Goal: Information Seeking & Learning: Find specific fact

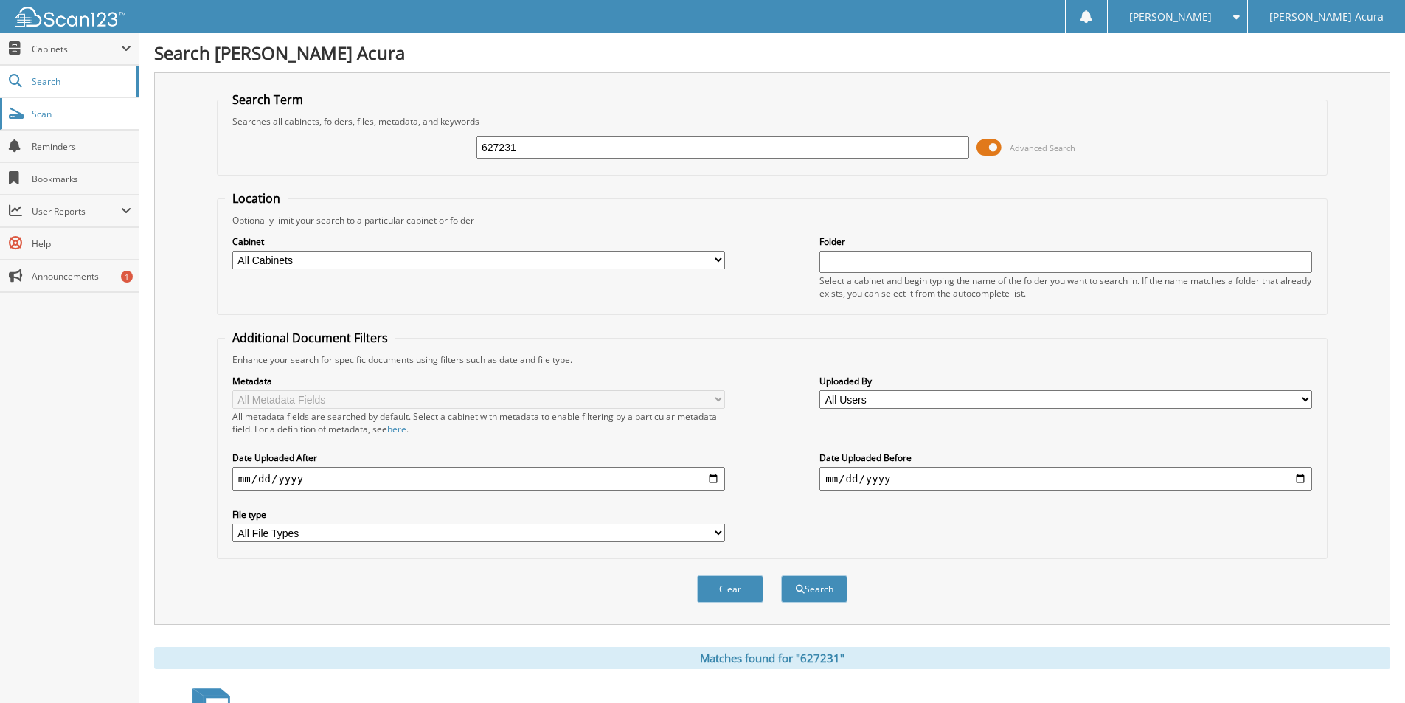
click at [88, 115] on span "Scan" at bounding box center [82, 114] width 100 height 13
click at [68, 122] on link "Scan" at bounding box center [69, 114] width 139 height 32
drag, startPoint x: 544, startPoint y: 150, endPoint x: 101, endPoint y: 138, distance: 443.4
click at [180, 149] on div "Search Term Searches all cabinets, folders, files, metadata, and keywords 62723…" at bounding box center [772, 348] width 1236 height 552
click at [617, 152] on input "text" at bounding box center [722, 147] width 493 height 22
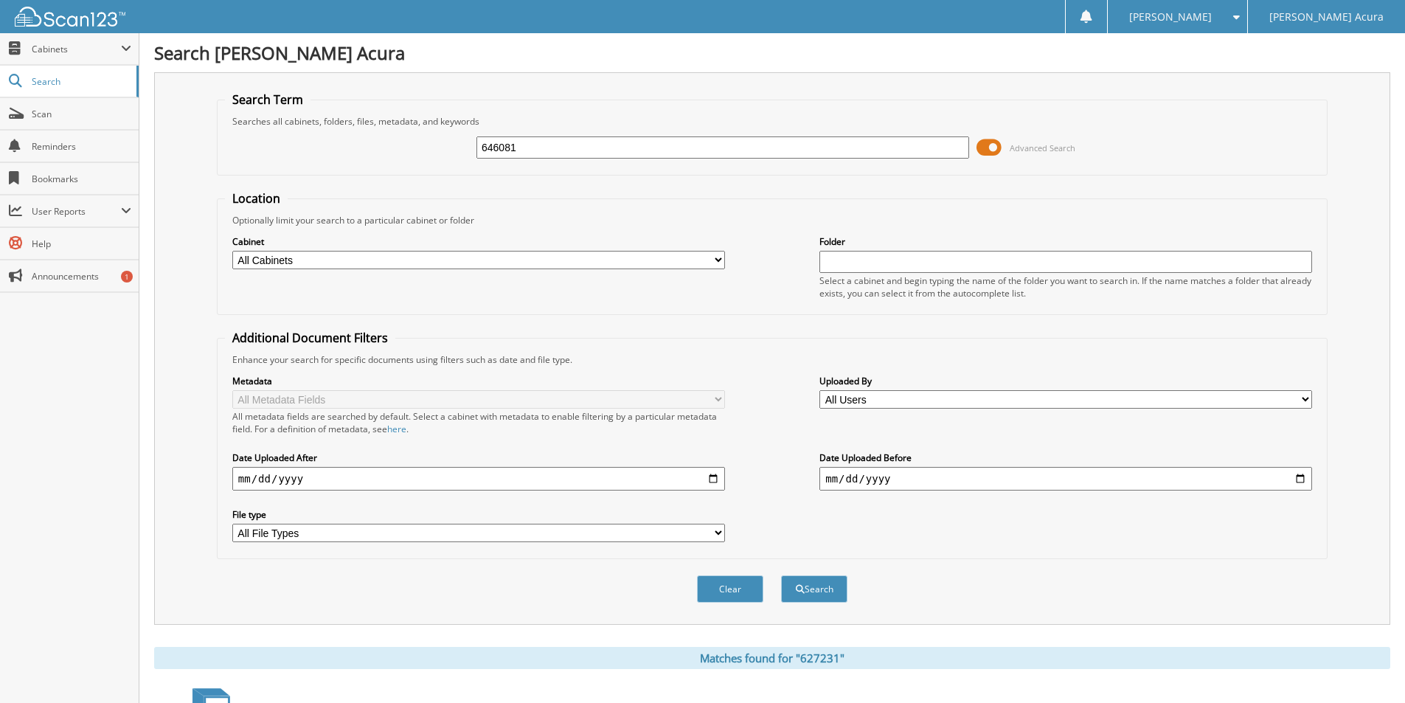
type input "646081"
click at [781, 575] on button "Search" at bounding box center [814, 588] width 66 height 27
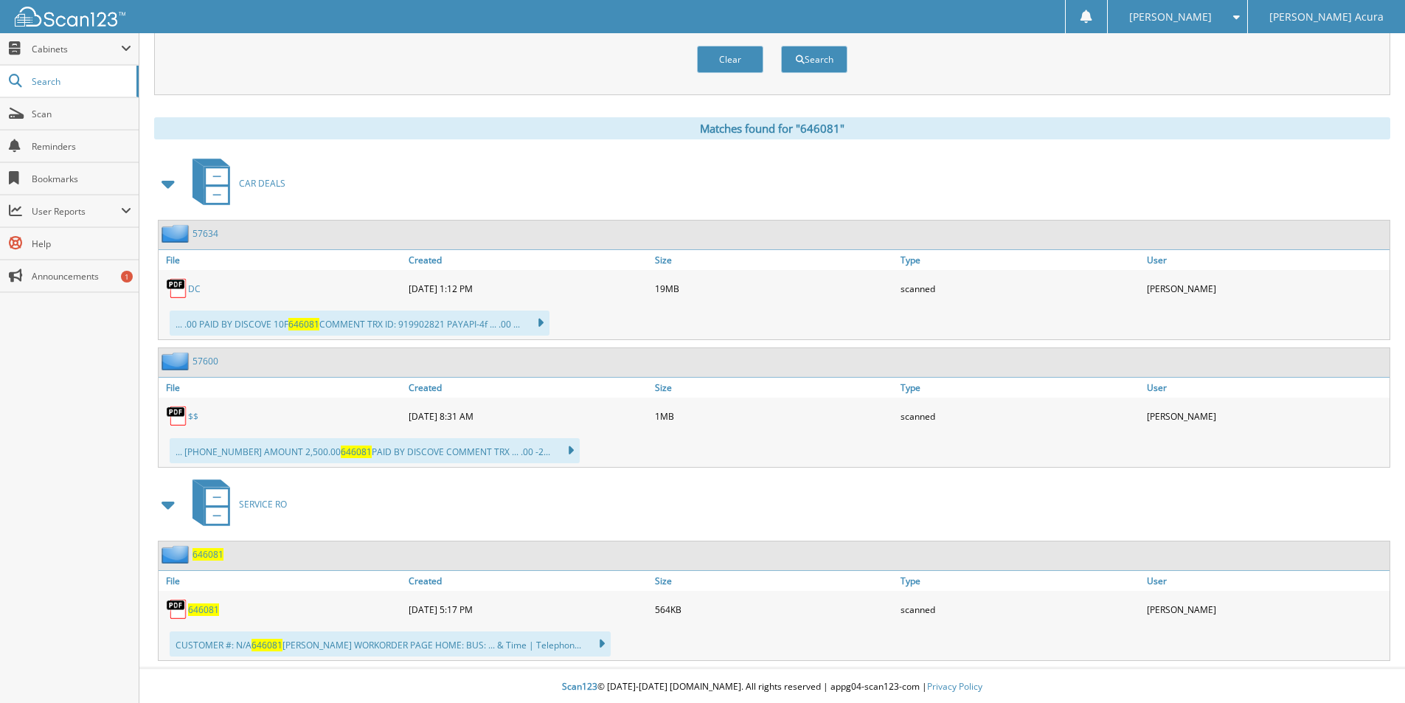
scroll to position [532, 0]
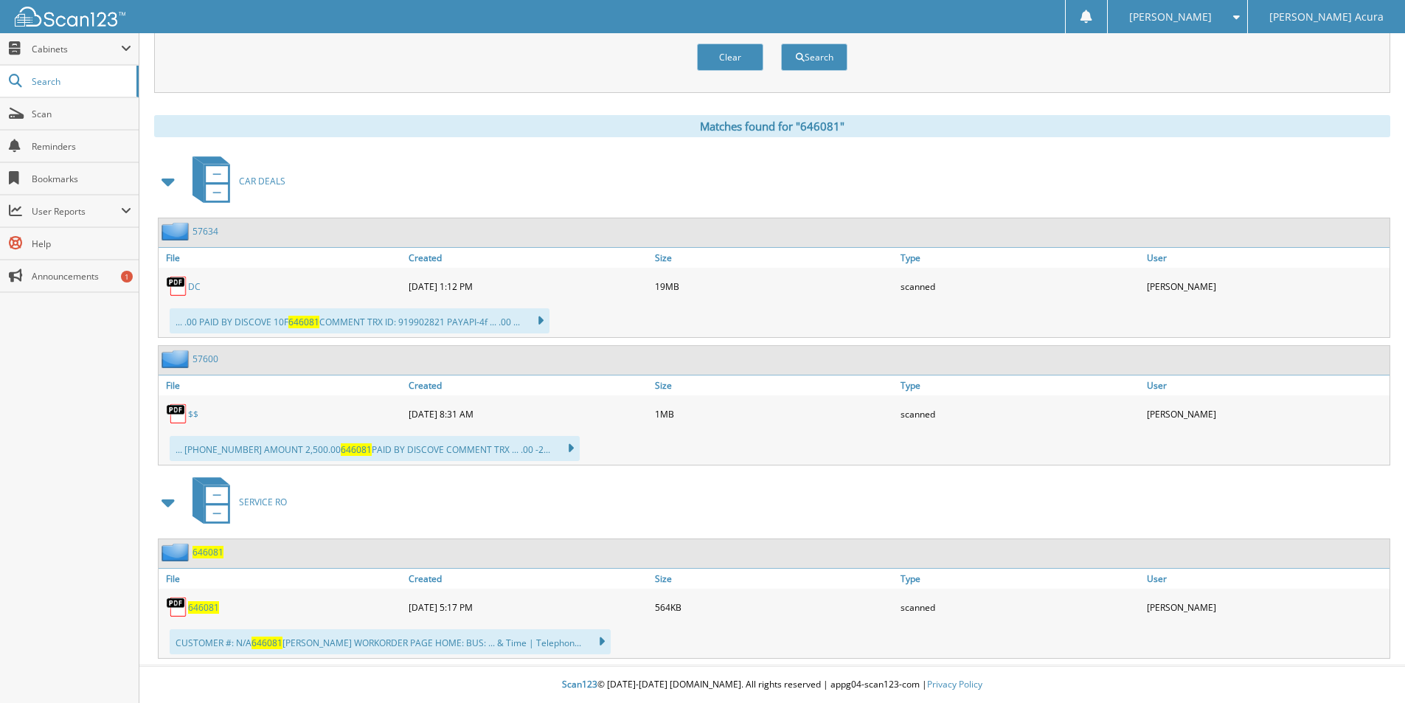
click at [205, 606] on span "646081" at bounding box center [203, 607] width 31 height 13
click at [199, 610] on span "646081" at bounding box center [203, 607] width 31 height 13
